Goal: Transaction & Acquisition: Register for event/course

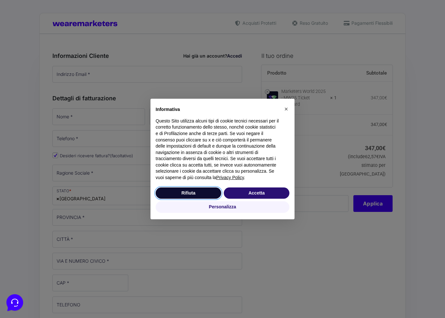
click at [201, 196] on button "Rifiuta" at bounding box center [189, 193] width 66 height 12
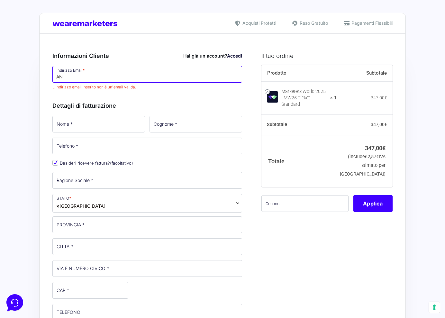
type input "A"
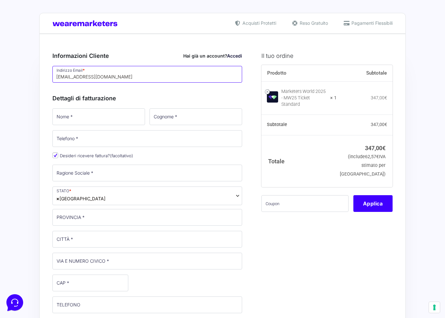
type input "[EMAIL_ADDRESS][DOMAIN_NAME]"
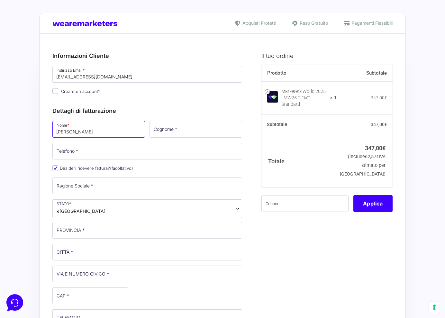
type input "[PERSON_NAME]"
type input "Marinoni"
click at [157, 148] on input "Telefono *" at bounding box center [147, 151] width 190 height 17
click at [78, 155] on input "+32 488m 404 607" at bounding box center [147, 151] width 190 height 17
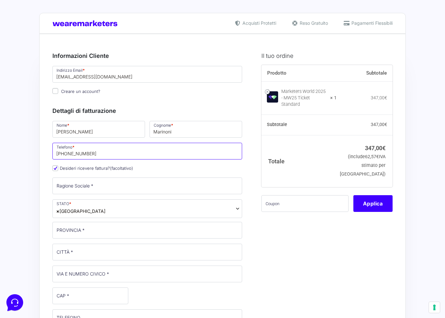
type input "[PHONE_NUMBER]"
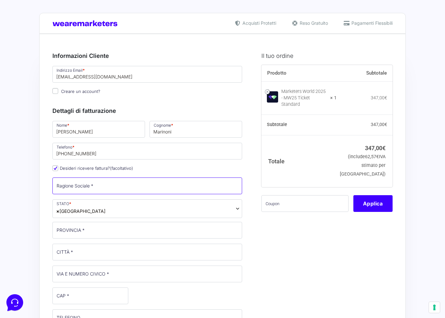
scroll to position [19, 0]
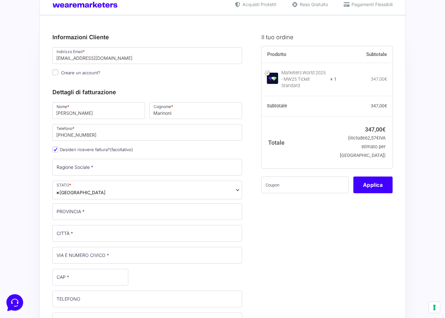
click at [103, 191] on span "× [GEOGRAPHIC_DATA]" at bounding box center [147, 190] width 190 height 19
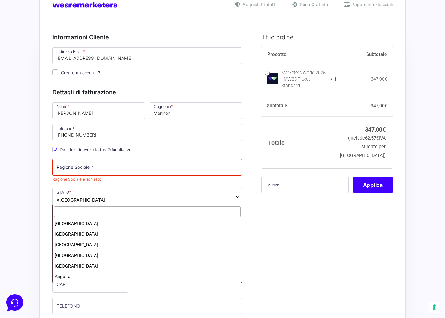
scroll to position [1220, 0]
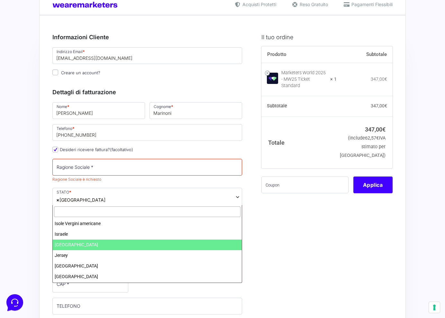
click at [98, 210] on input "text" at bounding box center [147, 211] width 187 height 11
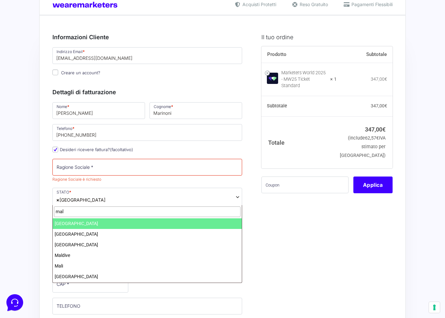
type input "mal"
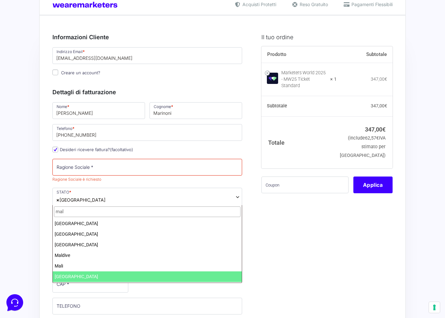
select select "MT"
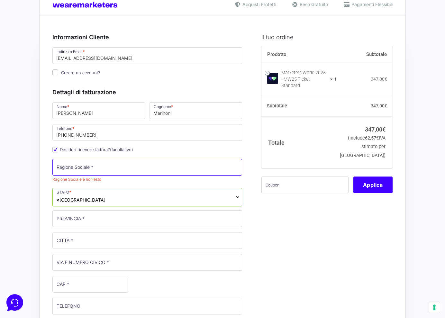
click at [114, 170] on input "Ragione Sociale *" at bounding box center [147, 167] width 190 height 17
click at [231, 169] on input "Ragione Sociale *" at bounding box center [147, 167] width 190 height 17
click at [237, 168] on input "Ragione Sociale *" at bounding box center [147, 167] width 190 height 17
click at [176, 170] on input "Ragione Sociale *" at bounding box center [147, 167] width 190 height 17
type input "?"
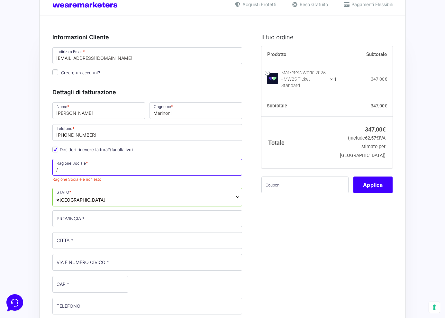
click at [232, 171] on input "/" at bounding box center [147, 167] width 190 height 17
click at [236, 172] on input "/" at bounding box center [147, 167] width 190 height 17
type input "/"
click at [166, 187] on div "Nome * [PERSON_NAME] * Marinoni Telefono * [PHONE_NUMBER] Desideri ricevere fat…" at bounding box center [147, 269] width 194 height 336
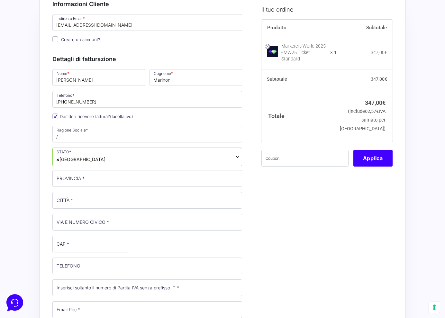
scroll to position [52, 0]
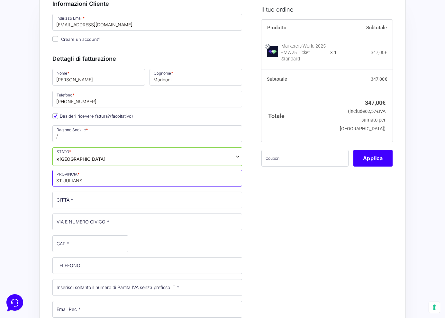
type input "ST JULIANS"
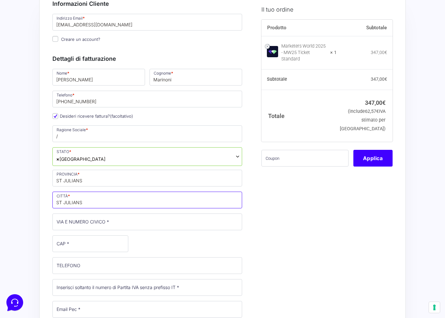
type input "ST JULIANS"
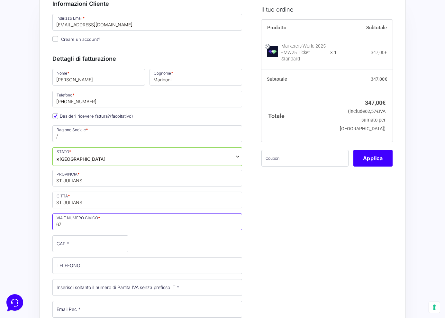
type input "6"
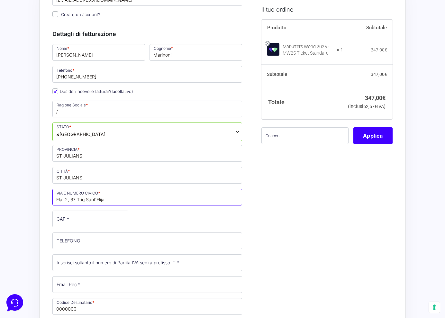
scroll to position [79, 0]
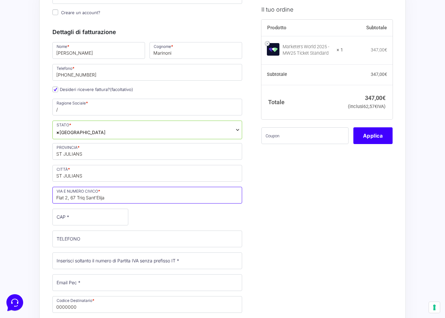
type input "Flat 2, 67 Triq Sant'Elija"
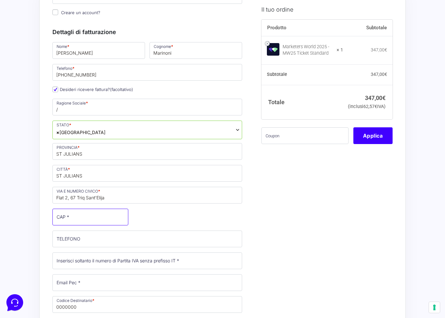
click at [88, 220] on input "CAP *" at bounding box center [90, 217] width 76 height 17
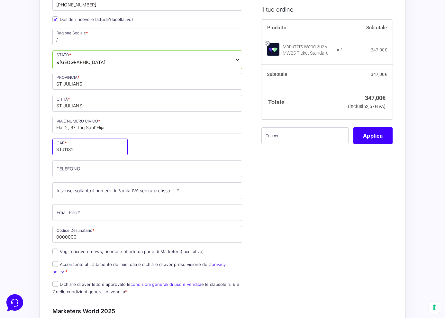
scroll to position [150, 0]
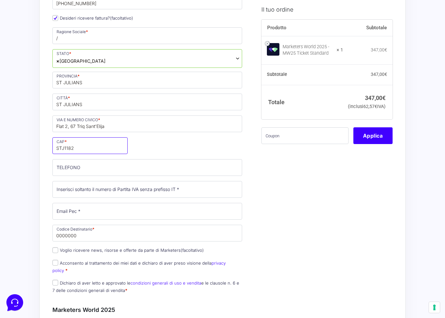
type input "STJ1182"
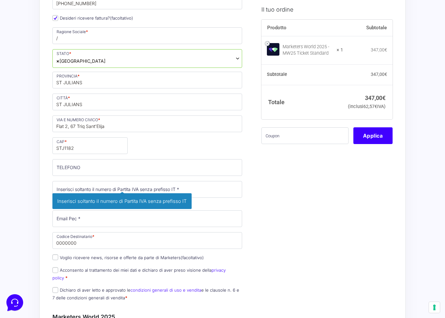
click at [183, 178] on div "Nome * [PERSON_NAME] * Marinoni Telefono * [PHONE_NUMBER] Desideri ricevere fat…" at bounding box center [147, 138] width 194 height 336
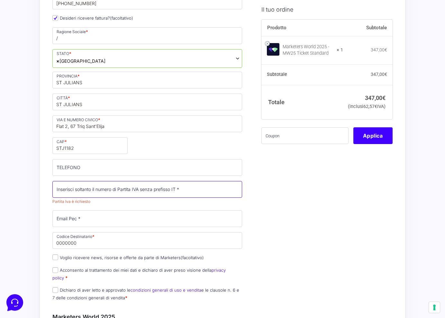
click at [167, 193] on input "Partita Iva *" at bounding box center [147, 189] width 190 height 17
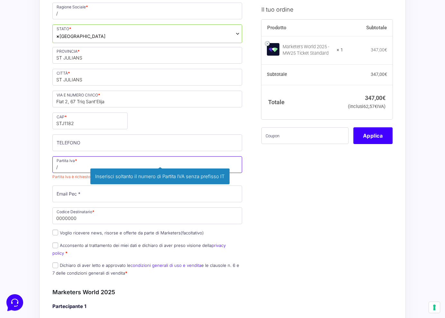
scroll to position [192, 0]
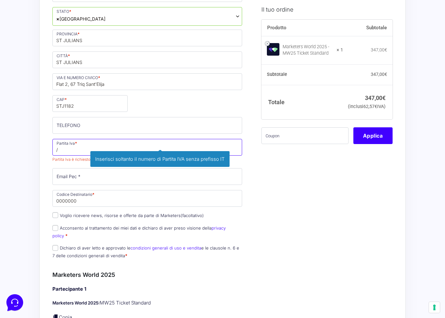
type input "/"
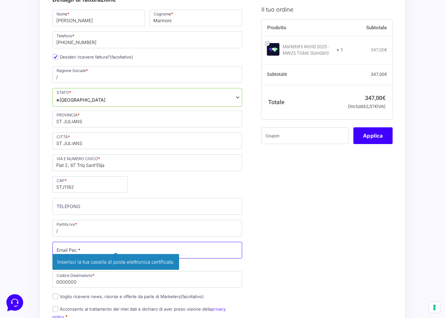
scroll to position [112, 0]
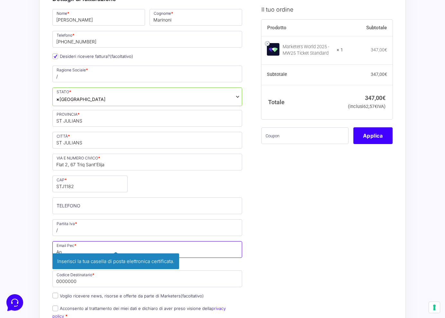
type input "A"
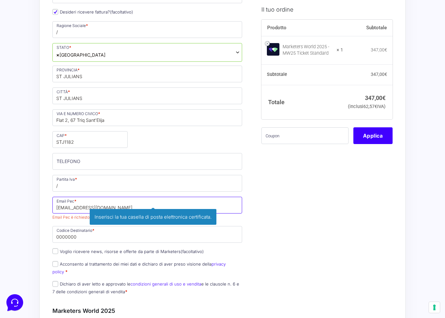
scroll to position [174, 0]
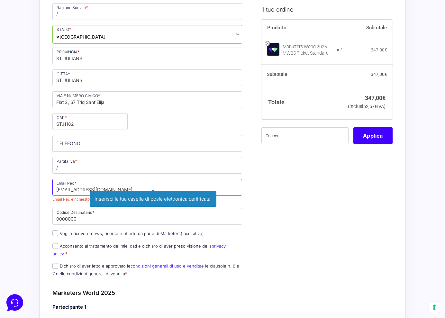
type input "[EMAIL_ADDRESS][DOMAIN_NAME]"
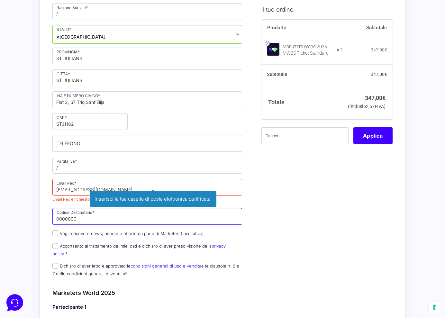
click at [95, 222] on input "0000000" at bounding box center [147, 216] width 190 height 17
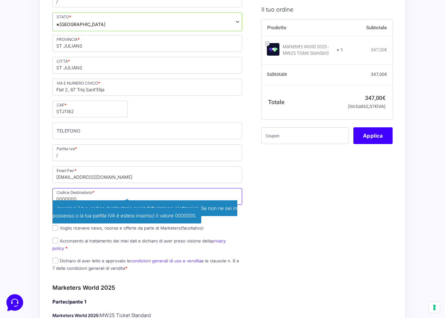
scroll to position [187, 0]
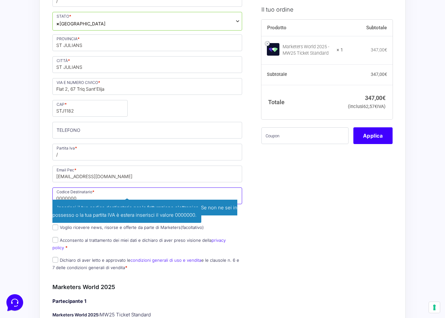
click at [156, 194] on input "0000000" at bounding box center [147, 195] width 190 height 17
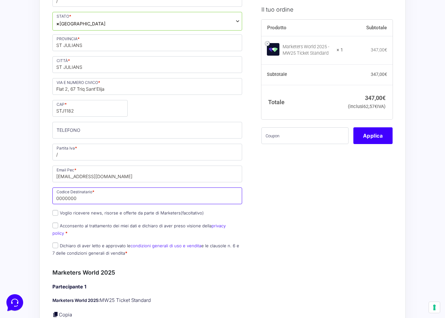
click at [128, 199] on input "0000000" at bounding box center [147, 195] width 190 height 17
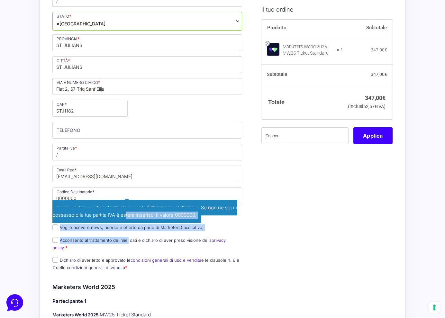
drag, startPoint x: 126, startPoint y: 220, endPoint x: 126, endPoint y: 241, distance: 21.9
click at [126, 242] on div "Nome * [PERSON_NAME] * Marinoni Telefono * [PHONE_NUMBER] Desideri ricevere fat…" at bounding box center [147, 103] width 194 height 343
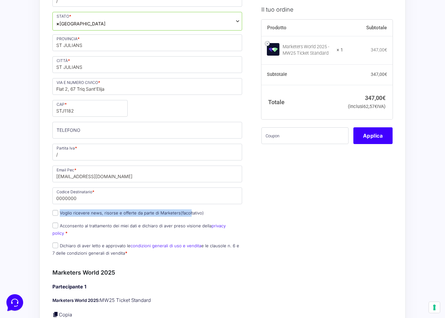
click at [189, 210] on p "Voglio ricevere news, risorse e offerte da parte di Marketers (facoltativo)" at bounding box center [147, 212] width 194 height 9
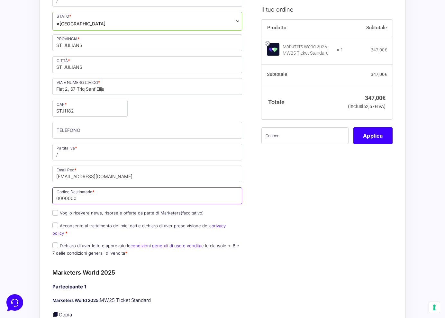
click at [91, 196] on input "0000000" at bounding box center [147, 195] width 190 height 17
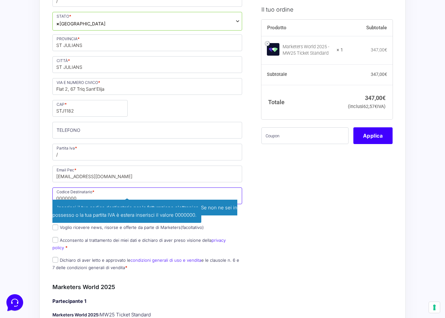
scroll to position [119, 0]
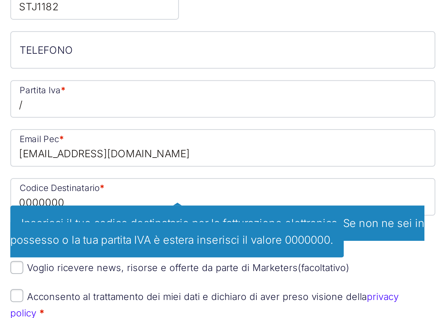
click at [52, 268] on span "Inserisci il tuo codice destinatario per la fatturazione elettronica. Se non ne…" at bounding box center [144, 279] width 185 height 23
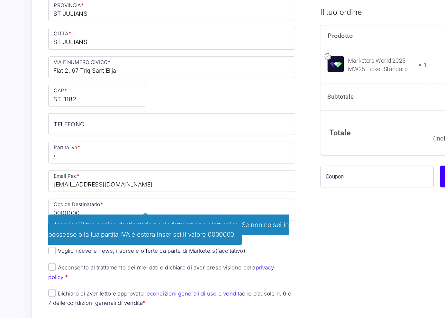
click at [229, 181] on p "Codice Destinatario * 0000000 Inserisci il tuo codice destinatario per la fattu…" at bounding box center [147, 168] width 194 height 33
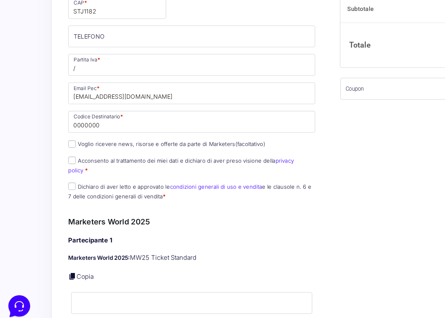
click at [54, 208] on input "Dichiaro di aver letto e approvato le condizioni generali di uso e vendita e le…" at bounding box center [55, 211] width 6 height 6
checkbox input "true"
click at [55, 188] on input "Acconsento al trattamento dei miei dati e dichiaro di aver preso visione della …" at bounding box center [55, 191] width 6 height 6
checkbox input "true"
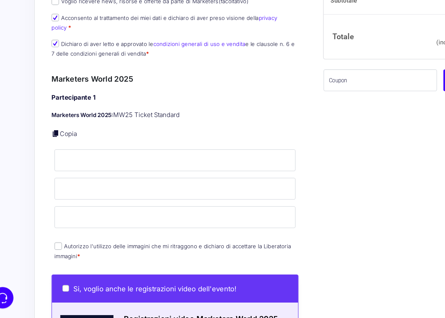
scroll to position [329, 0]
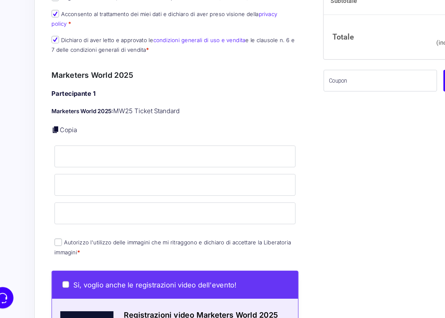
click at [167, 170] on p "Copia" at bounding box center [147, 173] width 190 height 7
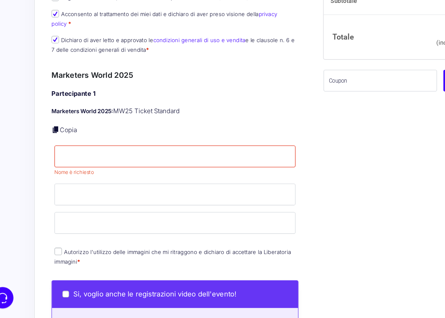
click at [257, 131] on div "Il tuo ordine Prodotto Subtotale Marketers World 2025 - MW25 Ticket Standard × …" at bounding box center [325, 212] width 136 height 992
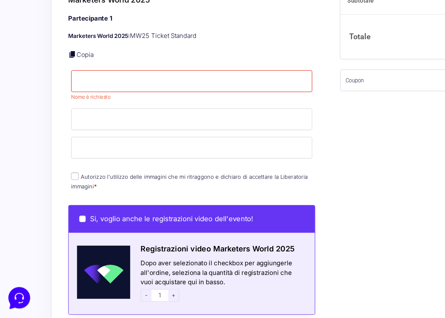
scroll to position [387, 0]
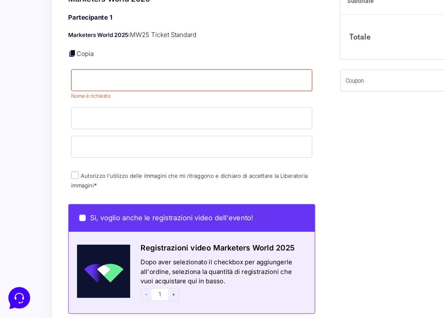
click at [58, 205] on input "Autorizzo l'utilizzo delle immagini che mi ritraggono e dichiaro di accettare l…" at bounding box center [58, 208] width 6 height 6
checkbox input "true"
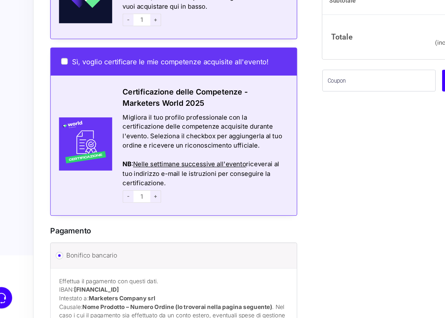
scroll to position [602, 0]
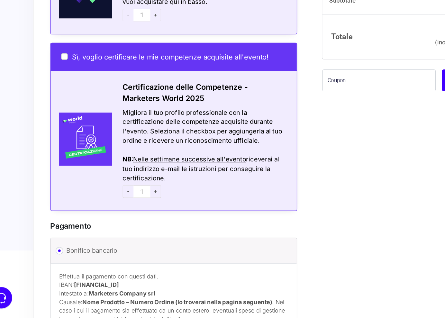
click at [129, 216] on span "+" at bounding box center [133, 221] width 8 height 10
click at [108, 216] on span "-" at bounding box center [112, 221] width 8 height 10
type input "1"
click at [61, 114] on label "Sì, voglio certificare le mie competenze acquisite all'evento!" at bounding box center [140, 117] width 159 height 6
click at [61, 114] on input "Sì, voglio certificare le mie competenze acquisite all'evento!" at bounding box center [63, 116] width 5 height 5
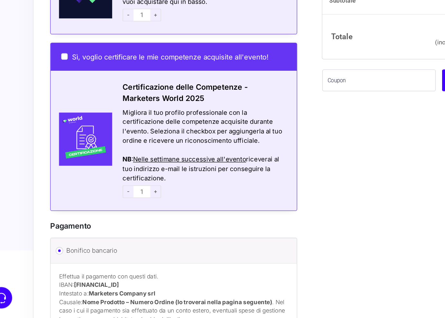
checkbox input "true"
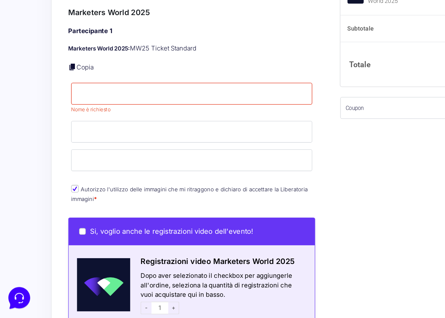
scroll to position [387, 0]
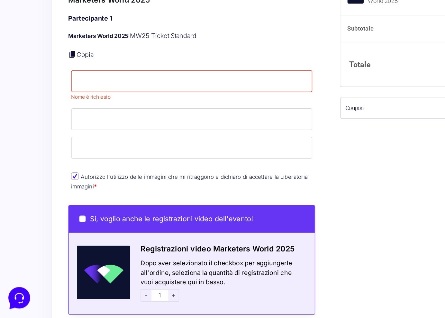
click at [58, 206] on input "Autorizzo l'utilizzo delle immagini che mi ritraggono e dichiaro di accettare l…" at bounding box center [58, 209] width 6 height 6
checkbox input "true"
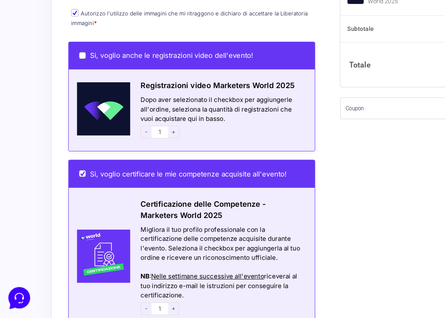
scroll to position [513, 0]
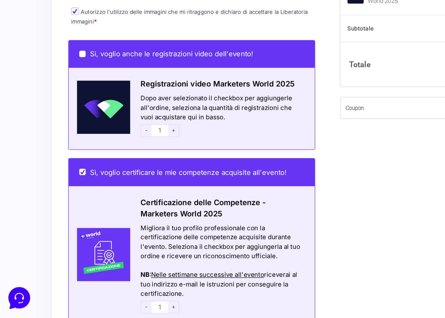
click at [63, 203] on input "Sì, voglio certificare le mie competenze acquisite all'evento!" at bounding box center [63, 205] width 5 height 5
checkbox input "false"
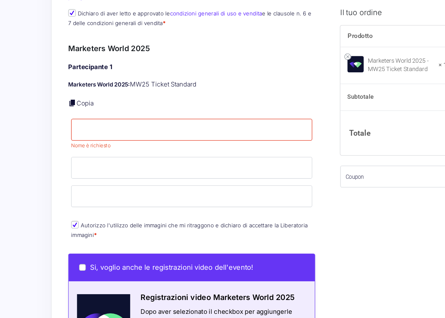
scroll to position [423, 0]
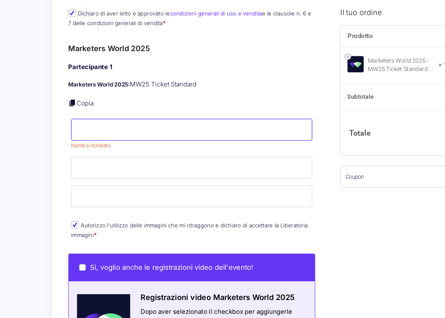
click at [159, 91] on input "Nome *" at bounding box center [147, 99] width 185 height 17
click at [165, 91] on input "Nome *" at bounding box center [147, 99] width 185 height 17
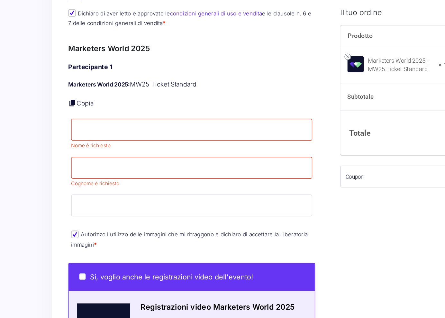
click at [178, 76] on div "Partecipante 1 Marketers World 2025: MW25 Ticket Standard Copia Nome * Nome è r…" at bounding box center [147, 120] width 190 height 144
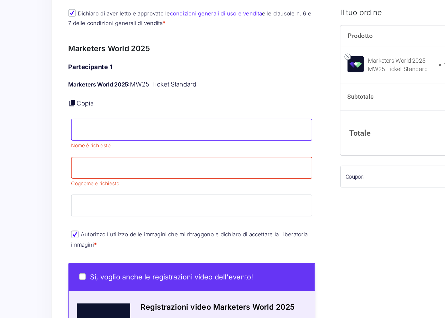
click at [165, 91] on input "Nome *" at bounding box center [147, 99] width 185 height 17
type input "[PERSON_NAME]"
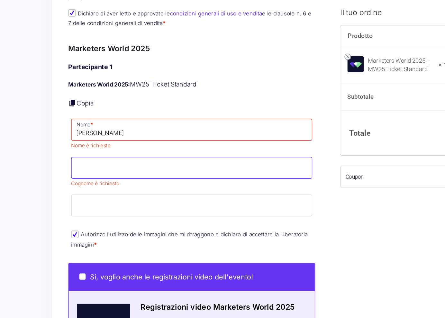
click at [153, 121] on input "Cognome *" at bounding box center [147, 129] width 185 height 17
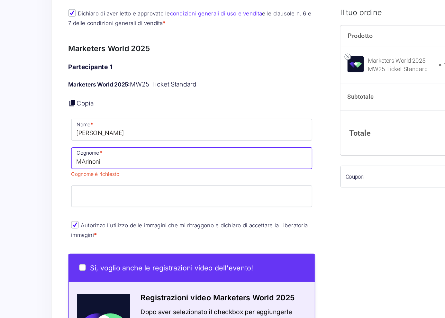
type input "Marinoni"
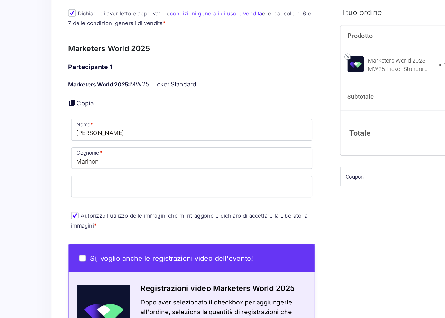
click at [88, 155] on div "Partecipante 1 Marketers World 2025: MW25 Ticket Standard Copia Nome * [PERSON_…" at bounding box center [147, 113] width 190 height 130
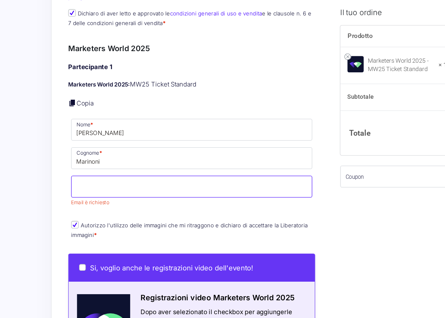
click at [89, 135] on input "Email *" at bounding box center [147, 143] width 185 height 17
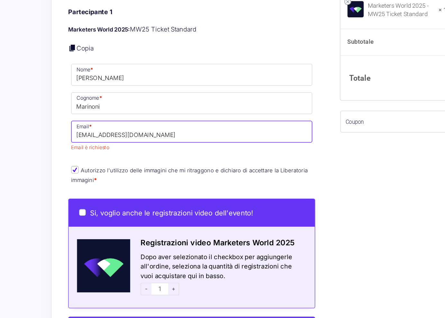
type input "[EMAIL_ADDRESS][DOMAIN_NAME]"
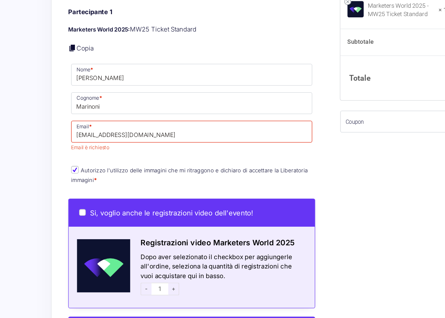
click at [114, 188] on div "Si, voglio anche le registrazioni video dell'evento! Registrazioni video Market…" at bounding box center [147, 301] width 190 height 226
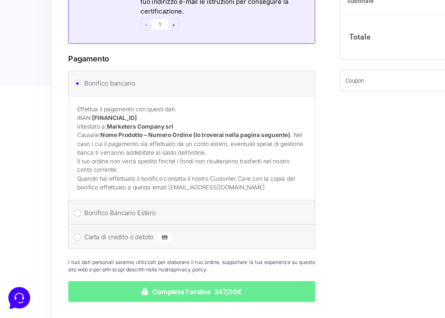
scroll to position [724, 0]
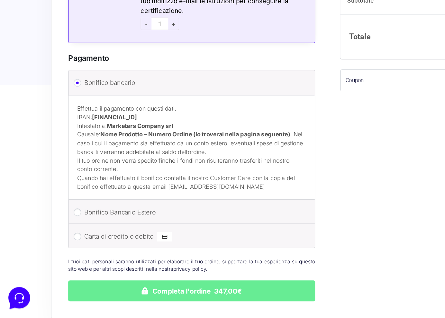
click at [59, 234] on input "Bonifico Bancario Estero" at bounding box center [60, 237] width 6 height 6
radio input "true"
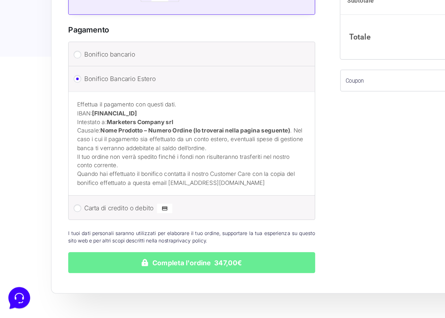
scroll to position [745, 0]
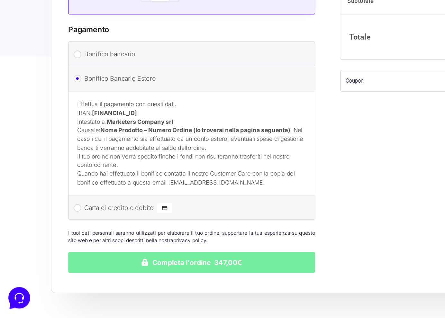
click at [133, 267] on button "Completa l'ordine 347,00€" at bounding box center [147, 275] width 190 height 16
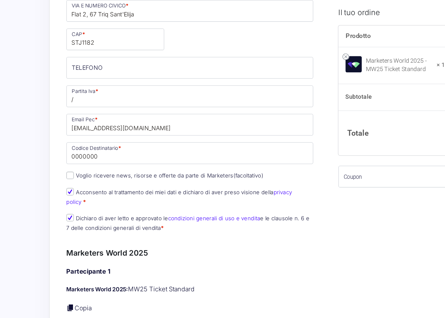
scroll to position [300, 0]
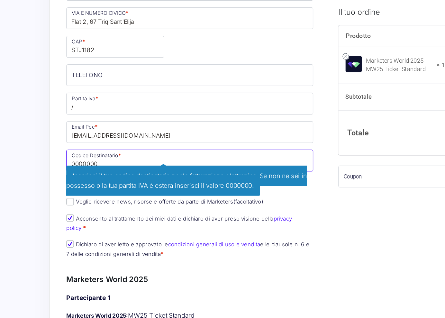
drag, startPoint x: 77, startPoint y: 126, endPoint x: 53, endPoint y: 124, distance: 23.8
click at [53, 124] on input "0000000" at bounding box center [147, 123] width 190 height 17
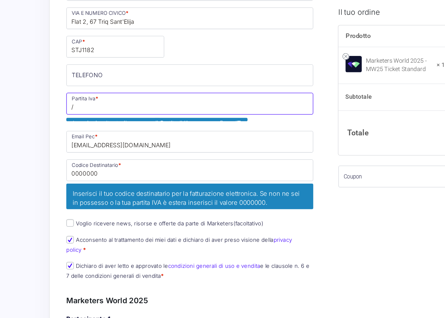
click at [66, 77] on input "/" at bounding box center [147, 79] width 190 height 17
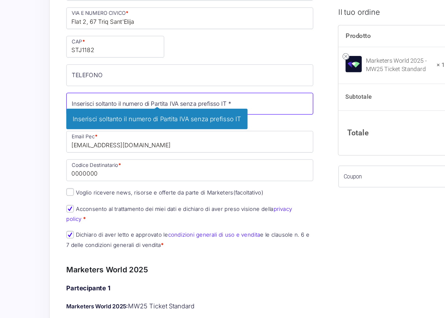
paste input "0000000"
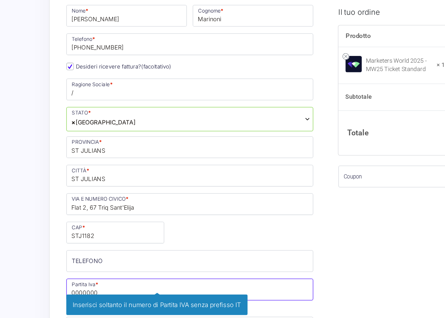
scroll to position [153, 0]
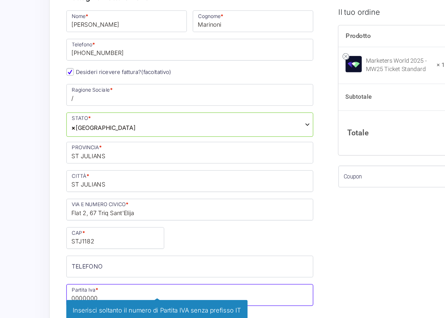
type input "0000000"
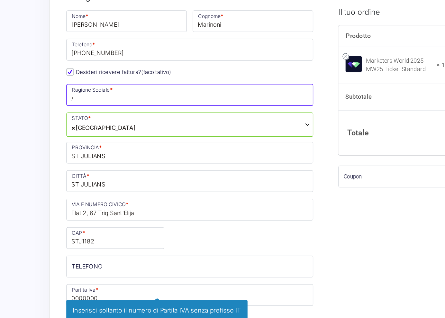
click at [64, 73] on input "/" at bounding box center [147, 73] width 190 height 17
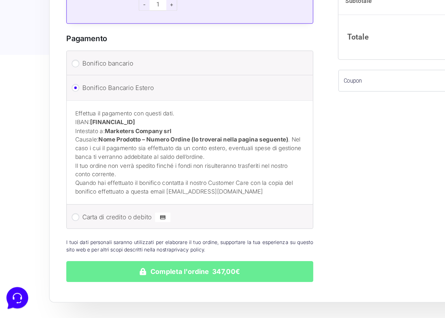
scroll to position [821, 0]
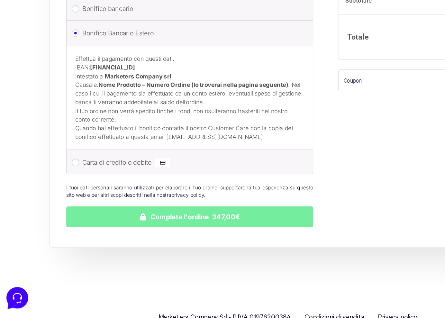
click at [72, 232] on button "Completa l'ordine 347,00€" at bounding box center [147, 240] width 190 height 16
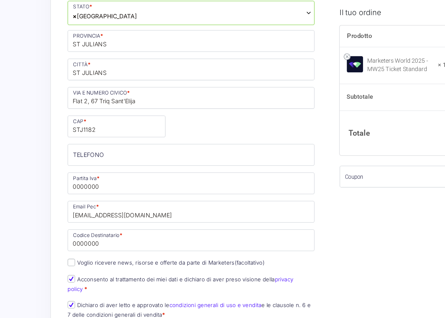
scroll to position [227, 0]
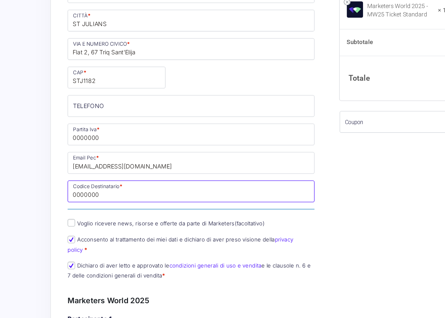
click at [83, 181] on input "0000000" at bounding box center [147, 189] width 190 height 17
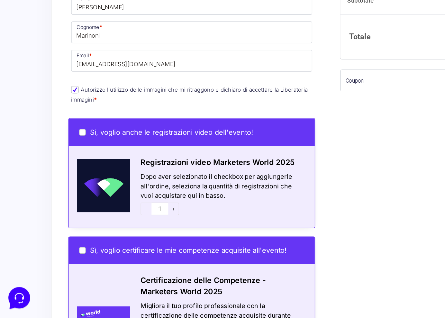
scroll to position [513, 0]
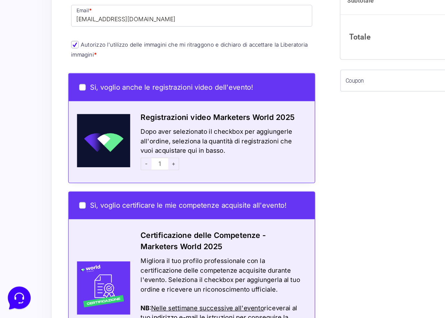
click at [17, 293] on icon at bounding box center [15, 294] width 17 height 17
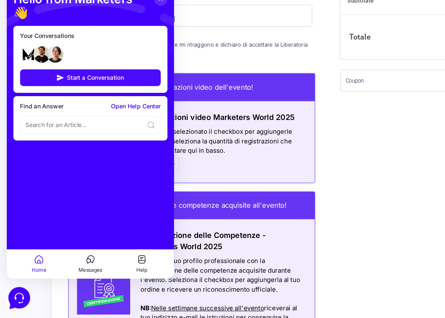
click at [73, 54] on span "Start a Conversation" at bounding box center [75, 56] width 44 height 5
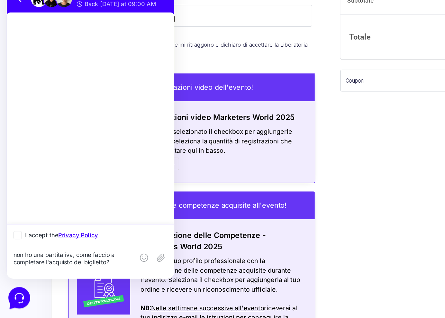
type textarea "non ho una partita iva, come faccio a completare l'acquisto del biglietto?"
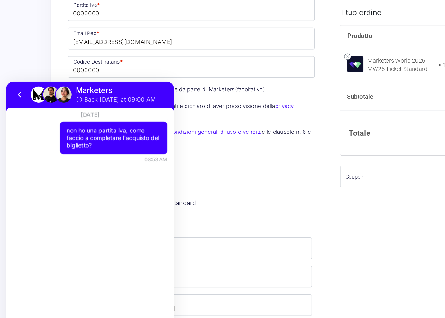
scroll to position [323, 0]
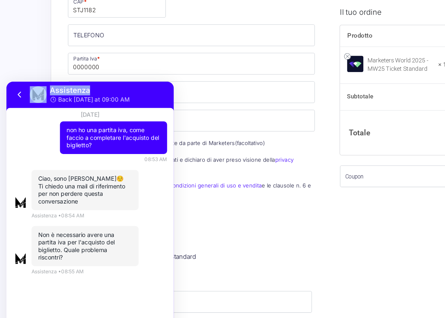
drag, startPoint x: 90, startPoint y: 86, endPoint x: 98, endPoint y: 65, distance: 22.8
click at [98, 81] on html "Assistenza Back [DATE] at 09:00 AM [DATE] non ho una partita iva, come faccio a…" at bounding box center [70, 193] width 129 height 225
click at [110, 195] on div "Non è necessario avere una partita iva per l'acquisto del biglietto. Quale prob…" at bounding box center [77, 207] width 104 height 31
click at [160, 147] on p "Dichiaro di aver letto e approvato le condizioni generali di uso e vendita e le…" at bounding box center [147, 146] width 194 height 17
click at [15, 54] on div "Acquisti Protetti Reso Gratuito Pagamenti Flessibili Riepilogo Ordine 347,00 € …" at bounding box center [222, 232] width 445 height 1110
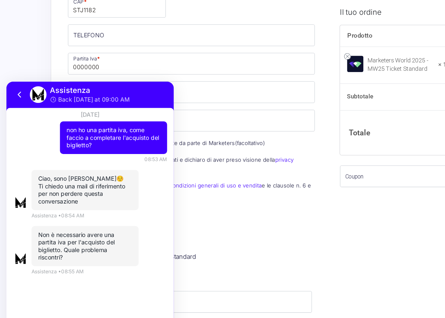
click at [24, 40] on div "Acquisti Protetti Reso Gratuito Pagamenti Flessibili Riepilogo Ordine 347,00 € …" at bounding box center [222, 232] width 445 height 1110
click at [16, 87] on icon at bounding box center [17, 91] width 8 height 8
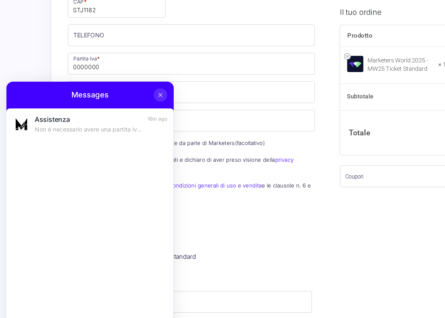
click at [19, 54] on div "Acquisti Protetti Reso Gratuito Pagamenti Flessibili Riepilogo Ordine 347,00 € …" at bounding box center [222, 232] width 445 height 1110
click at [121, 94] on button at bounding box center [124, 92] width 10 height 10
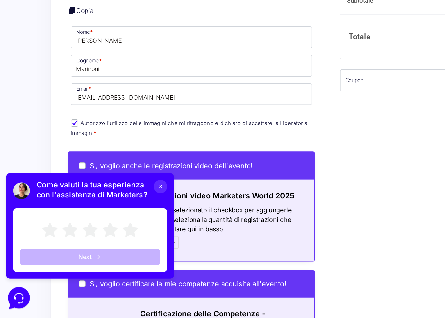
scroll to position [463, 0]
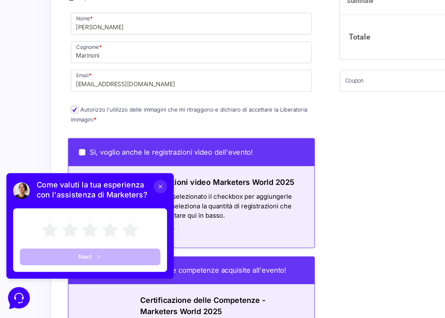
click at [122, 178] on icon at bounding box center [122, 180] width 5 height 5
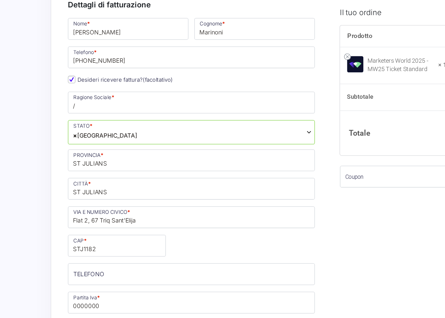
scroll to position [139, 0]
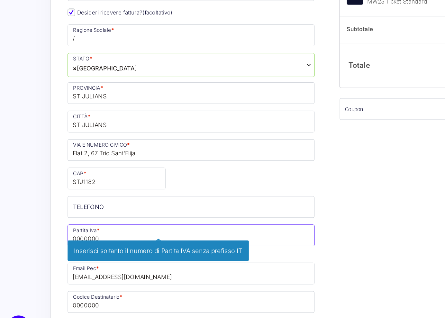
drag, startPoint x: 84, startPoint y: 185, endPoint x: 49, endPoint y: 183, distance: 35.4
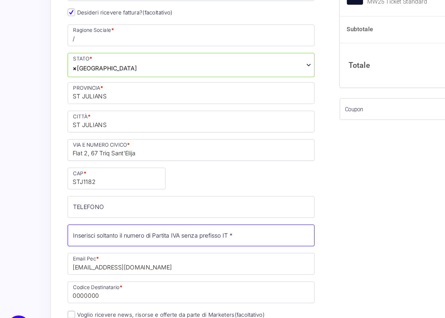
click at [232, 224] on input "Partita Iva *" at bounding box center [147, 232] width 190 height 17
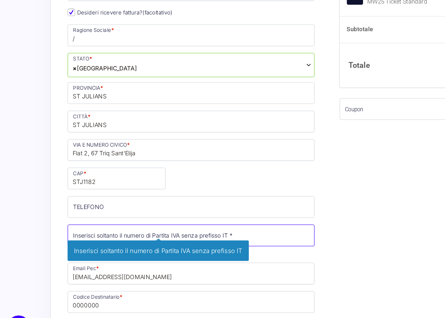
click at [232, 224] on input "Partita Iva *" at bounding box center [147, 232] width 190 height 17
click at [236, 224] on input "Partita Iva *" at bounding box center [147, 232] width 190 height 17
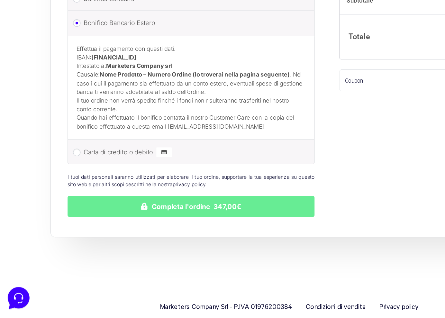
scroll to position [828, 0]
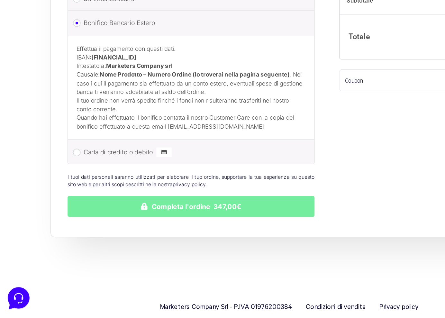
click at [152, 224] on button "Completa l'ordine 347,00€" at bounding box center [147, 232] width 190 height 16
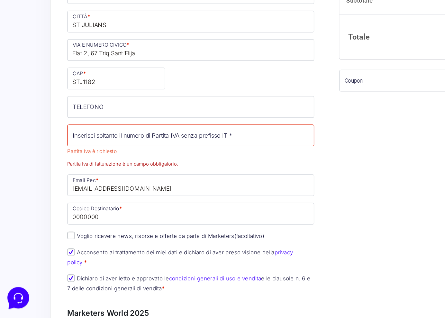
scroll to position [196, 0]
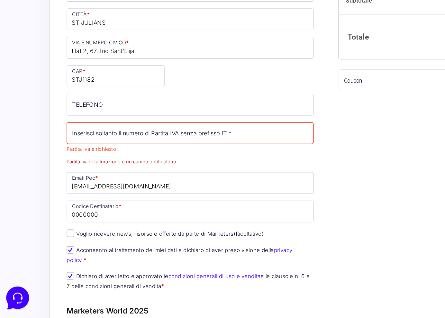
click at [13, 296] on icon at bounding box center [13, 294] width 17 height 17
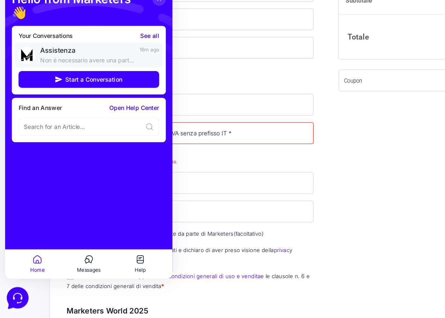
click at [86, 32] on span "Assistenza" at bounding box center [68, 35] width 72 height 6
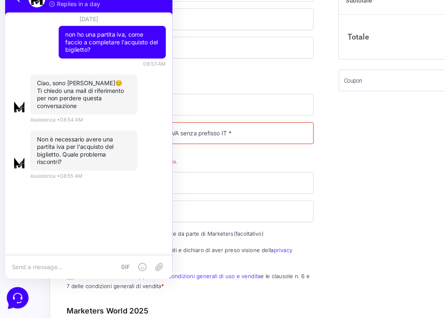
click at [51, 201] on textarea at bounding box center [50, 202] width 80 height 6
type textarea "p"
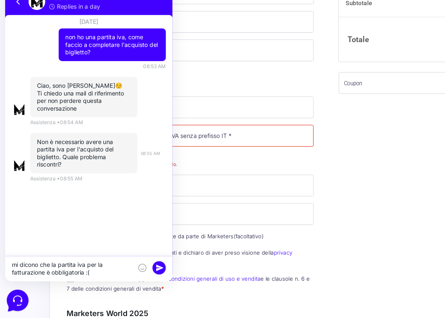
scroll to position [236, 0]
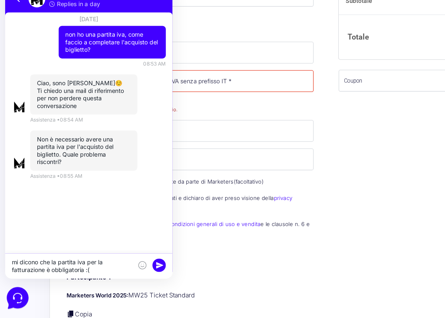
click at [12, 199] on textarea "mi dicono che la partita iva per la fatturazione è obbligatoria :(" at bounding box center [56, 202] width 93 height 12
type textarea "Piacere [PERSON_NAME], grazie! mi dicono che la partita iva per la fatturazione…"
click at [124, 198] on rect at bounding box center [123, 201] width 10 height 10
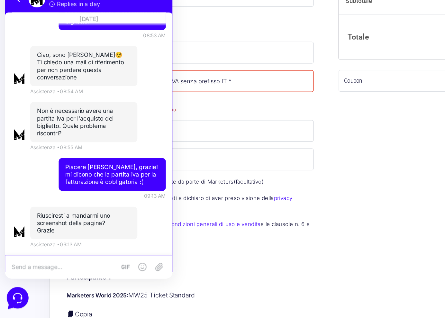
scroll to position [22, 0]
click at [147, 178] on div "Nome * [PERSON_NAME] * Marinoni Telefono * [PHONE_NUMBER] Desideri ricevere fat…" at bounding box center [147, 88] width 194 height 345
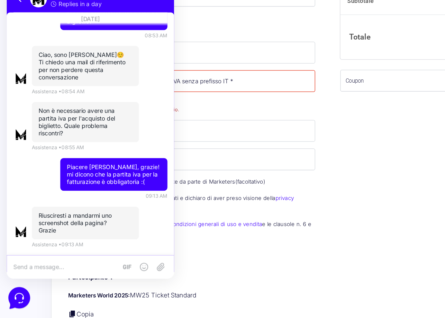
click at [153, 268] on h3 "Marketers World 2025" at bounding box center [147, 272] width 190 height 9
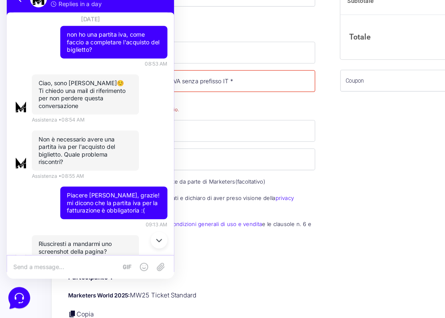
scroll to position [0, 0]
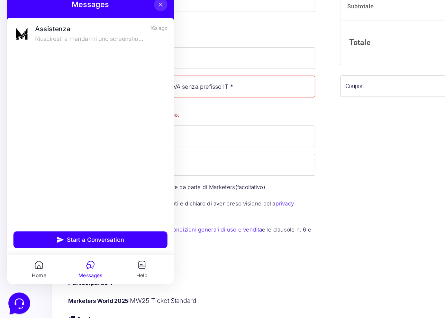
click at [124, 3] on icon at bounding box center [124, 1] width 5 height 5
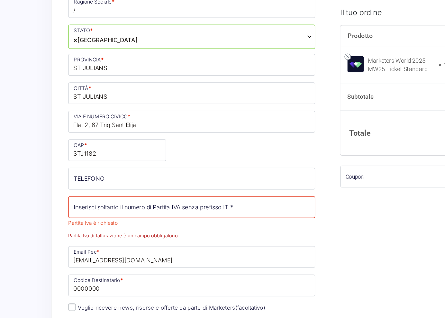
scroll to position [204, 0]
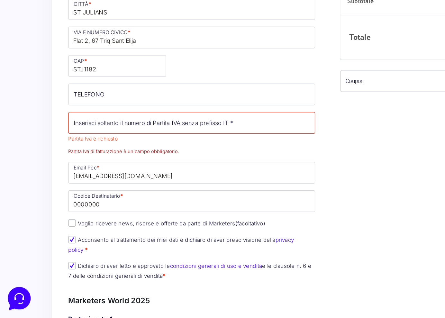
click at [13, 299] on icon at bounding box center [15, 294] width 17 height 17
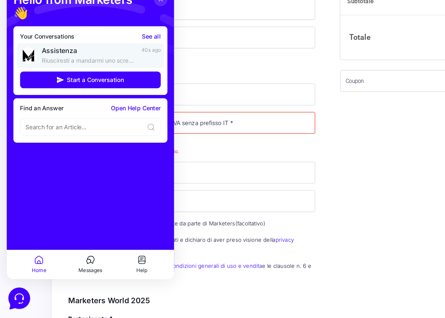
click at [51, 32] on span "Assistenza" at bounding box center [69, 35] width 73 height 6
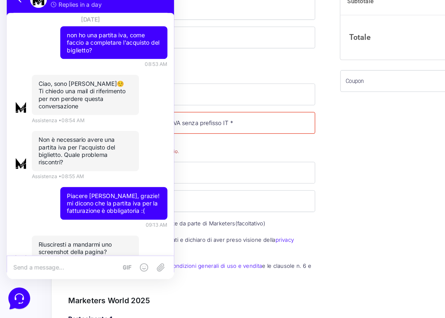
scroll to position [22, 0]
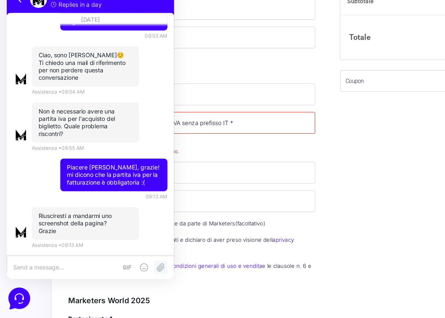
click at [124, 201] on icon at bounding box center [125, 202] width 8 height 8
type input "C:\fakepath\Screenshot [DATE] 09.14.37.png"
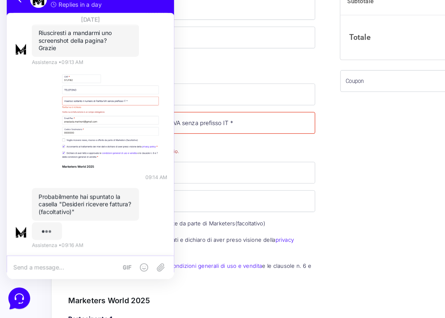
scroll to position [148, 0]
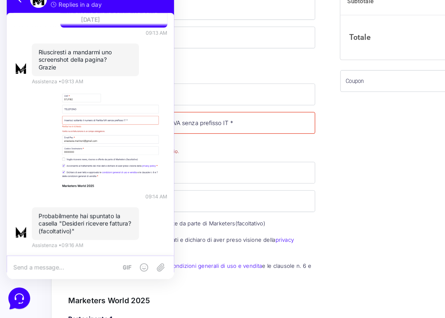
click at [166, 159] on p "Partita [DEMOGRAPHIC_DATA] * Partita Iva è richiesto Inserisci soltanto il nume…" at bounding box center [147, 176] width 194 height 35
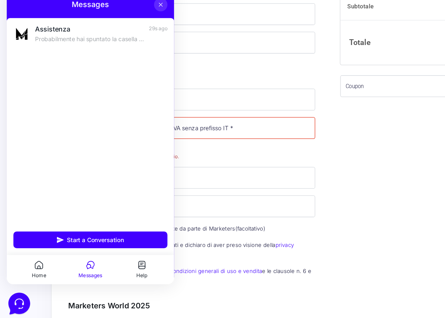
click at [125, 1] on icon at bounding box center [124, 1] width 5 height 5
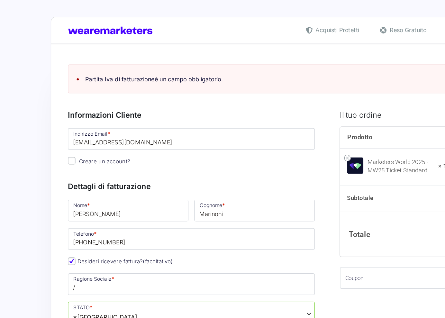
scroll to position [0, 0]
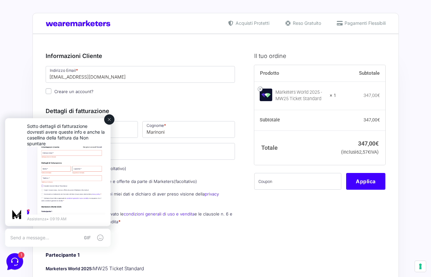
click at [87, 155] on img at bounding box center [66, 180] width 78 height 68
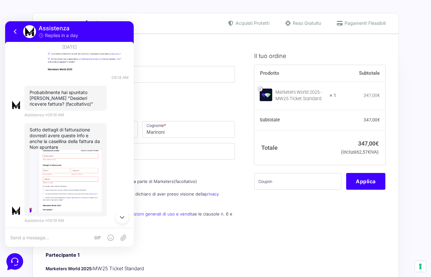
scroll to position [253, 0]
click at [150, 96] on div "Informazioni Cliente Hai già un account? Accedi Indirizzo Email * [EMAIL_ADDRES…" at bounding box center [141, 71] width 190 height 55
click at [15, 30] on icon at bounding box center [16, 32] width 8 height 8
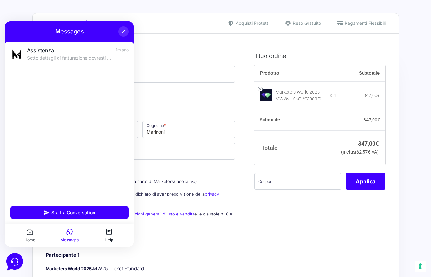
click at [120, 31] on button at bounding box center [123, 31] width 10 height 10
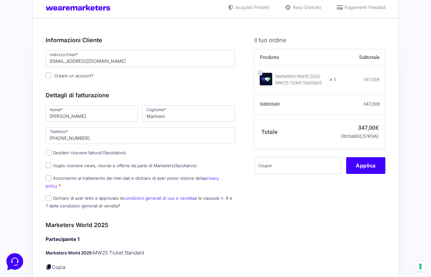
scroll to position [29, 0]
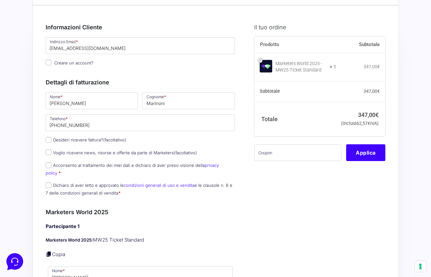
click at [50, 182] on input "Dichiaro di aver letto e approvato le condizioni generali di uso e vendita e le…" at bounding box center [49, 185] width 6 height 6
checkbox input "true"
click at [50, 163] on input "Acconsento al trattamento dei miei dati e dichiaro di aver preso visione della …" at bounding box center [49, 165] width 6 height 6
checkbox input "true"
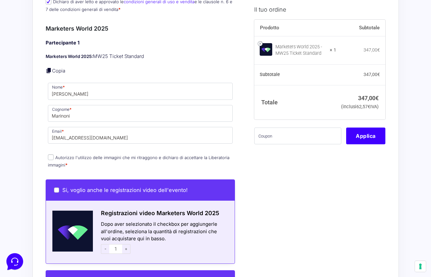
scroll to position [213, 0]
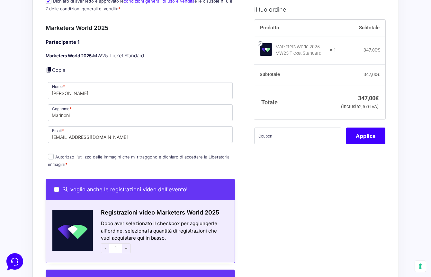
click at [50, 153] on input "Autorizzo l'utilizzo delle immagini che mi ritraggono e dichiaro di accettare l…" at bounding box center [51, 156] width 6 height 6
checkbox input "true"
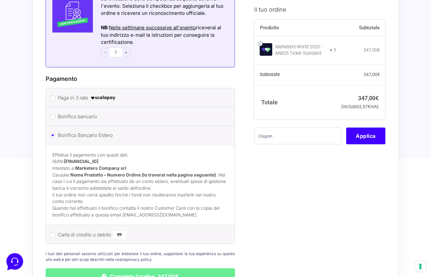
scroll to position [562, 0]
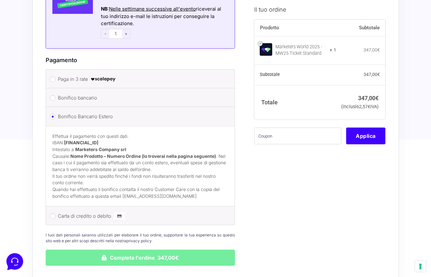
click at [103, 249] on button "Completa l'ordine 347,00€" at bounding box center [141, 257] width 190 height 16
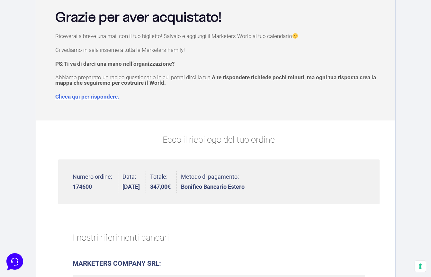
scroll to position [55, 0]
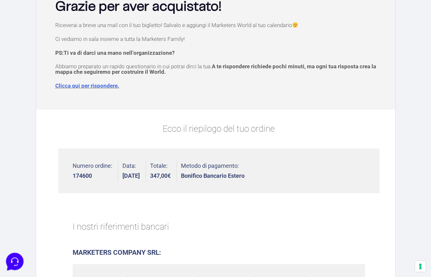
click at [19, 257] on icon at bounding box center [14, 260] width 17 height 17
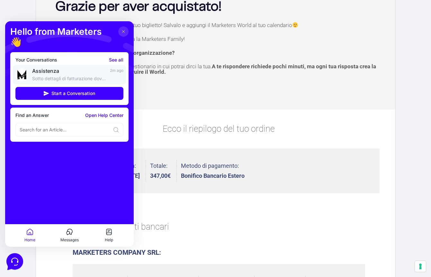
click at [86, 68] on span "Assistenza" at bounding box center [69, 71] width 74 height 6
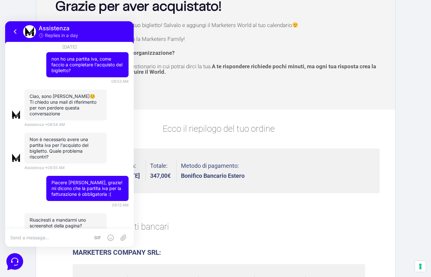
scroll to position [253, 0]
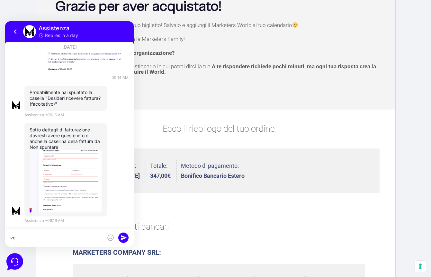
type textarea "v"
type textarea "Sono uscita dal sito e sono rientrata, ora tutto bene grazie!"
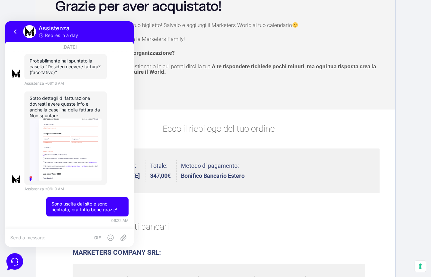
click at [161, 133] on p "Ecco il riepilogo del tuo ordine" at bounding box center [219, 128] width 322 height 13
click at [15, 32] on icon at bounding box center [16, 32] width 8 height 8
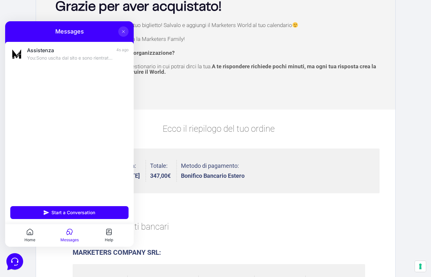
click at [122, 32] on icon at bounding box center [123, 31] width 5 height 5
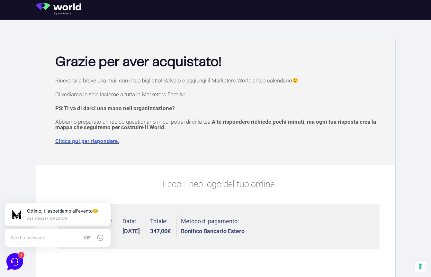
scroll to position [0, 0]
click at [109, 207] on button at bounding box center [109, 204] width 10 height 10
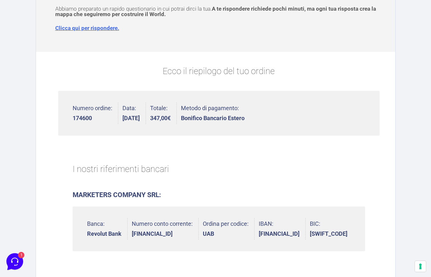
scroll to position [122, 0]
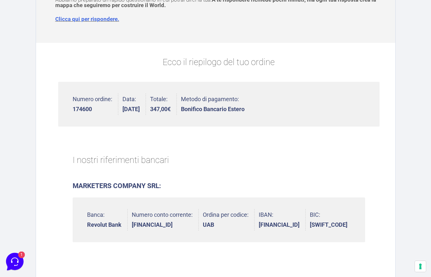
click at [14, 261] on icon at bounding box center [14, 260] width 17 height 17
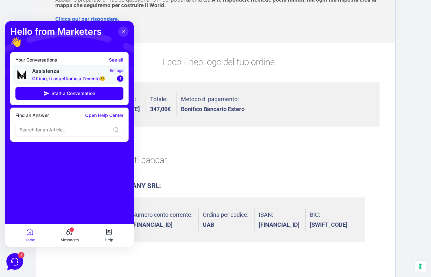
click at [99, 75] on p "Ottimo, ti aspettiamo all'evento☺️" at bounding box center [69, 78] width 74 height 6
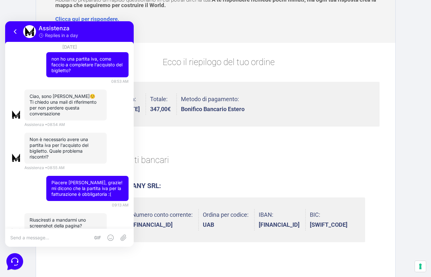
scroll to position [310, 0]
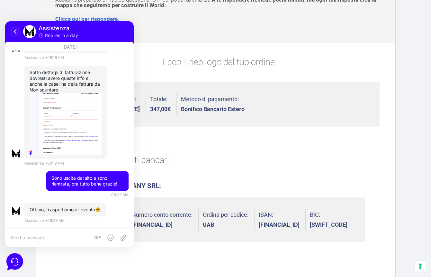
click at [15, 28] on icon at bounding box center [16, 32] width 8 height 8
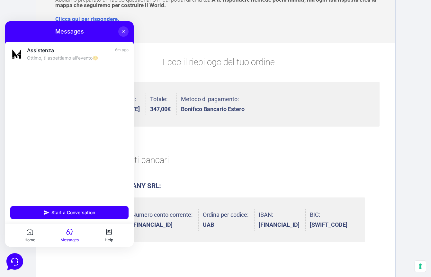
click at [125, 32] on icon at bounding box center [123, 31] width 5 height 5
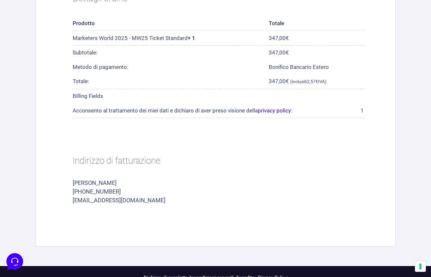
scroll to position [433, 0]
